Goal: Task Accomplishment & Management: Use online tool/utility

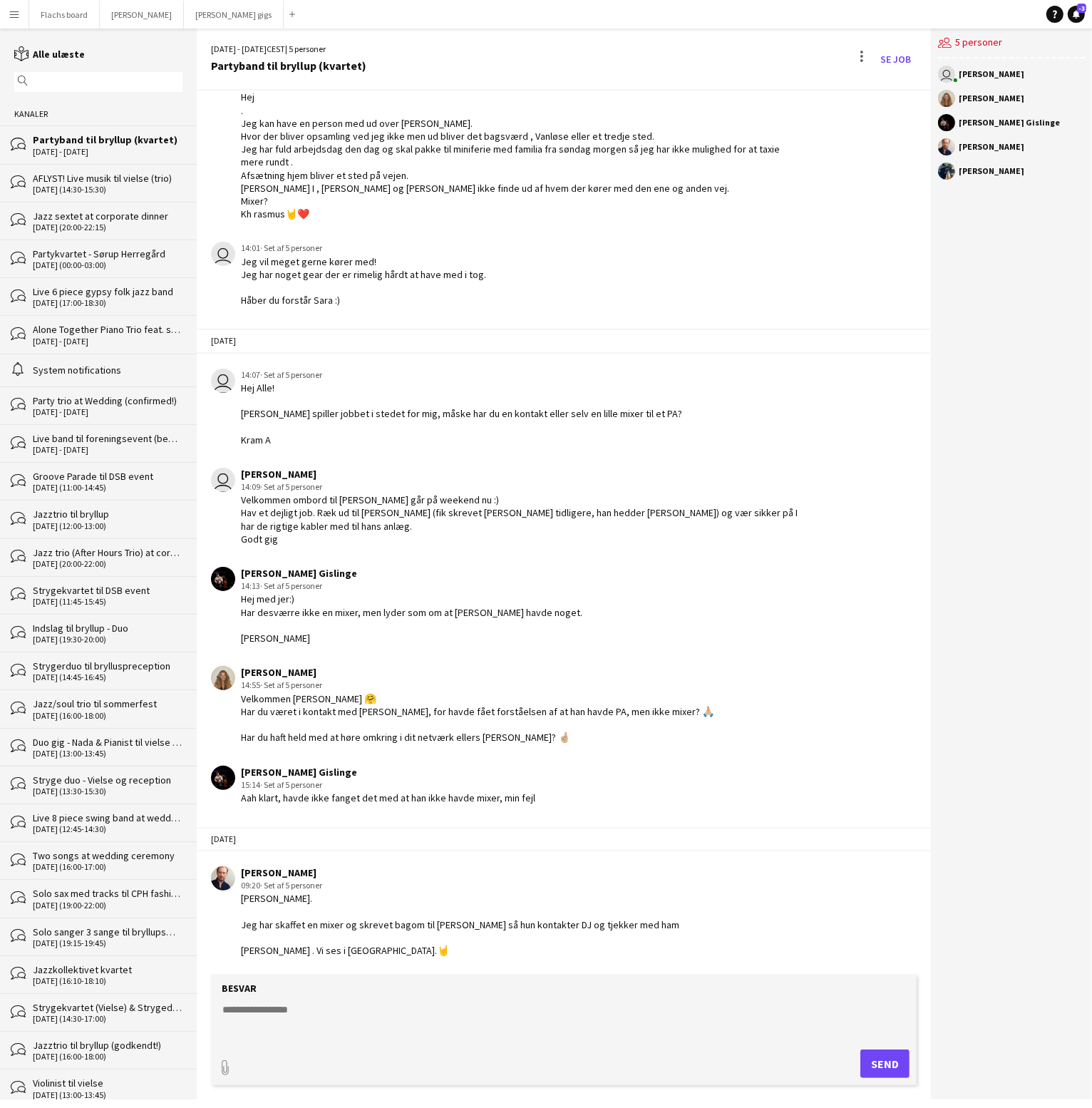
scroll to position [2604, 0]
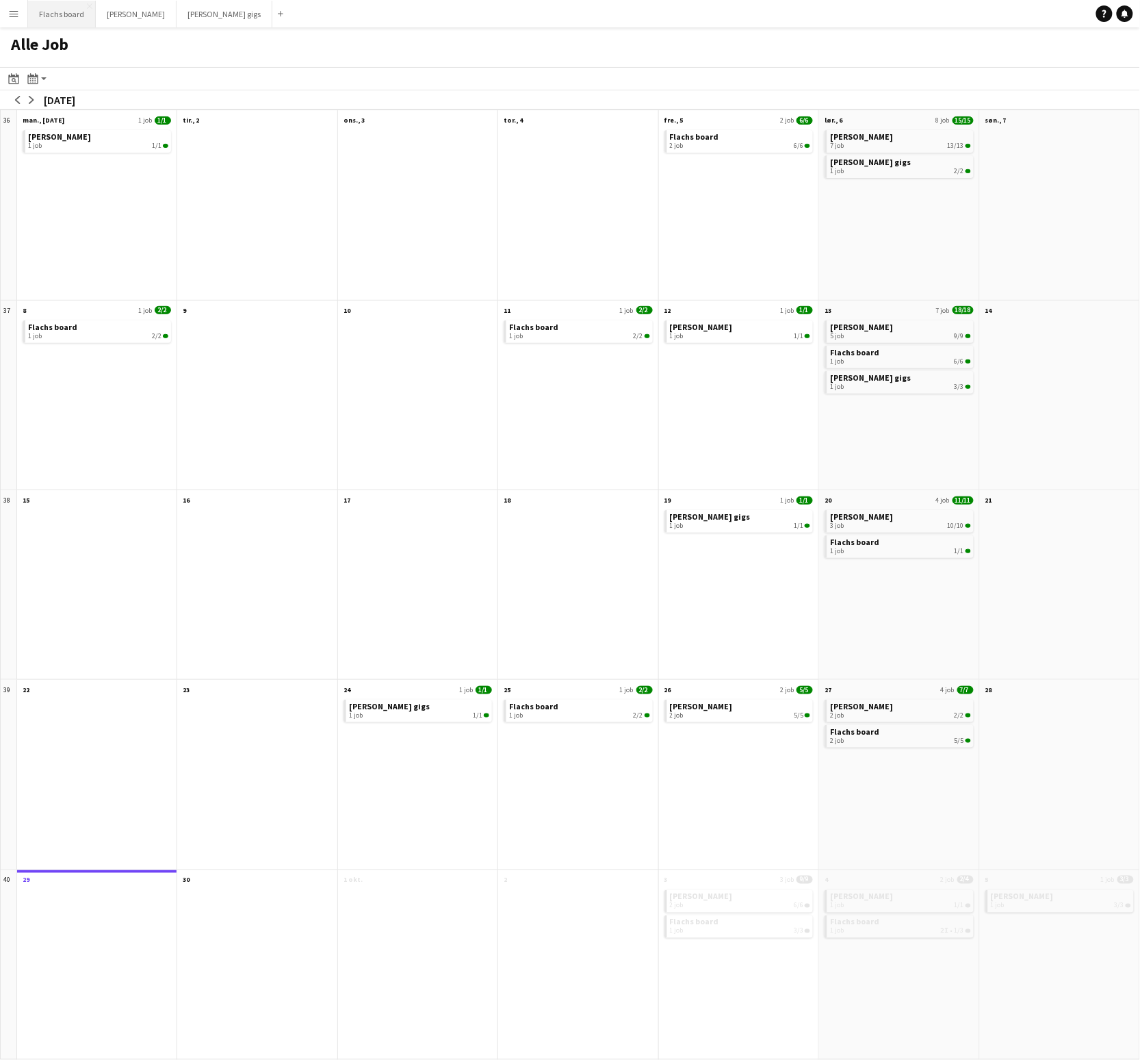
click at [49, 24] on button "Flachs board Luk" at bounding box center [62, 14] width 68 height 27
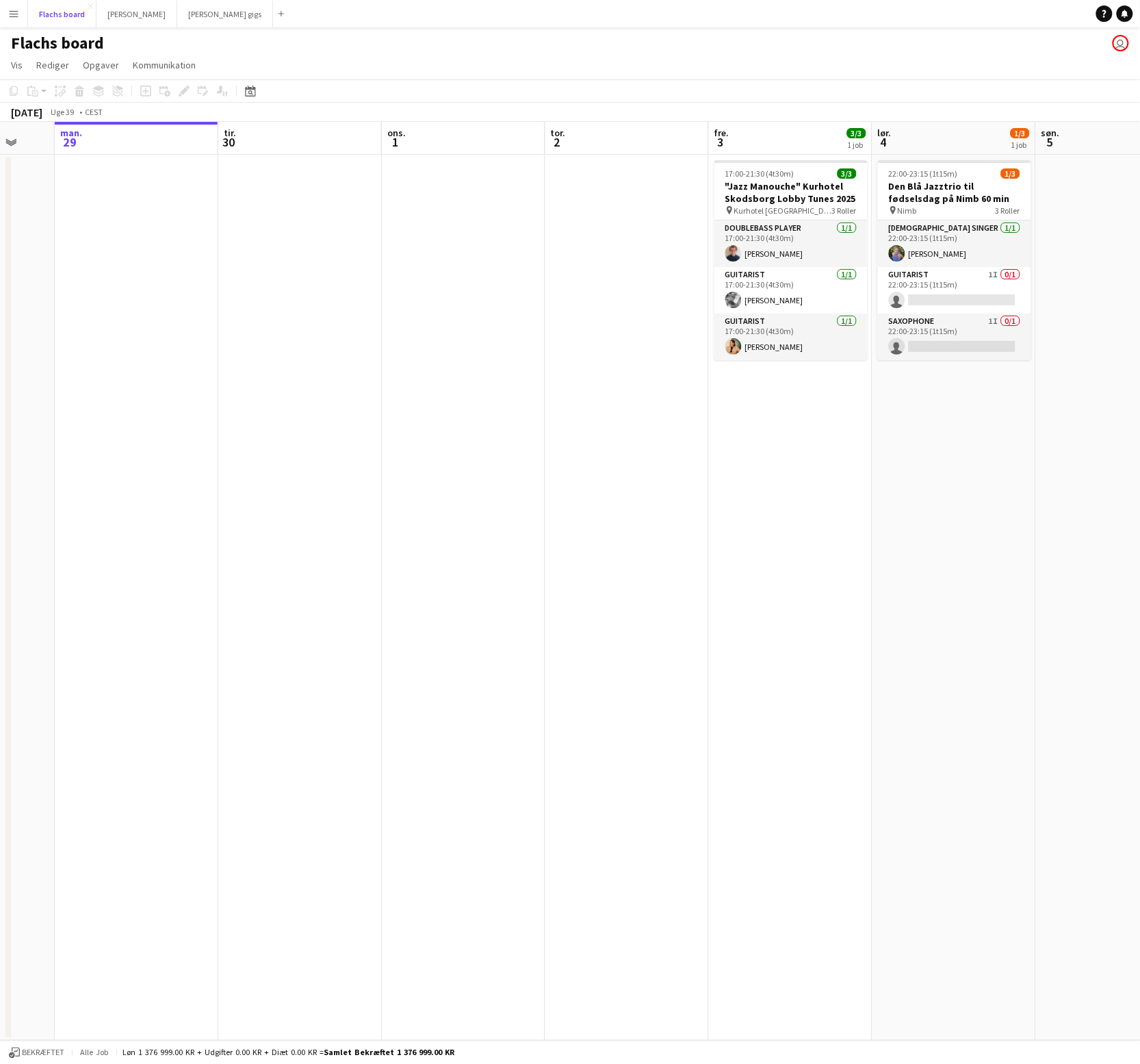
scroll to position [0, 438]
click at [1047, 538] on app-date-cell at bounding box center [1116, 597] width 163 height 886
